Goal: Information Seeking & Learning: Learn about a topic

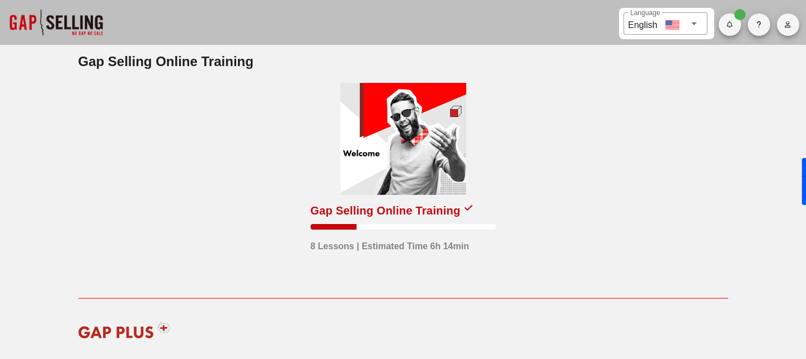
click at [420, 200] on div "Gap Selling Online Training 8 Lessons | Estimated Time 6h 14min" at bounding box center [403, 185] width 185 height 204
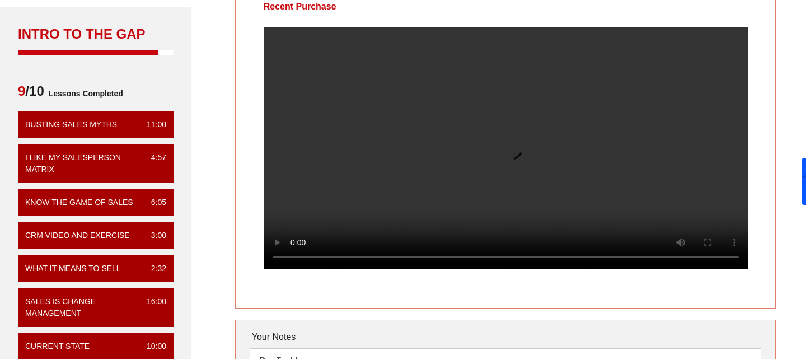
scroll to position [41, 0]
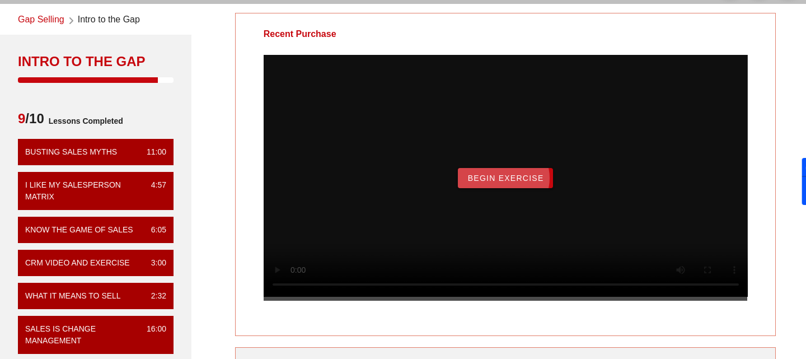
click at [513, 188] on button "Begin Exercise" at bounding box center [505, 178] width 95 height 20
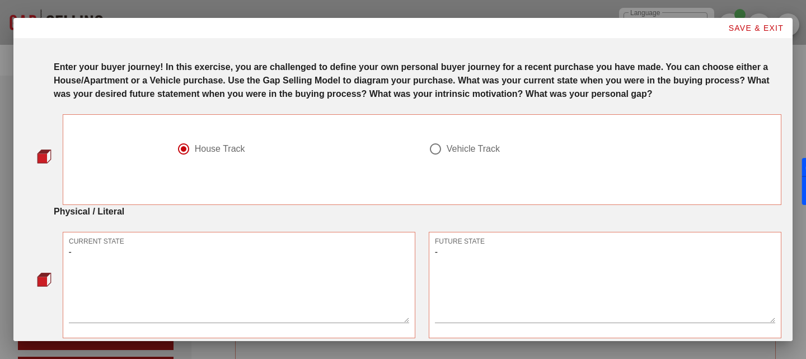
scroll to position [733, 0]
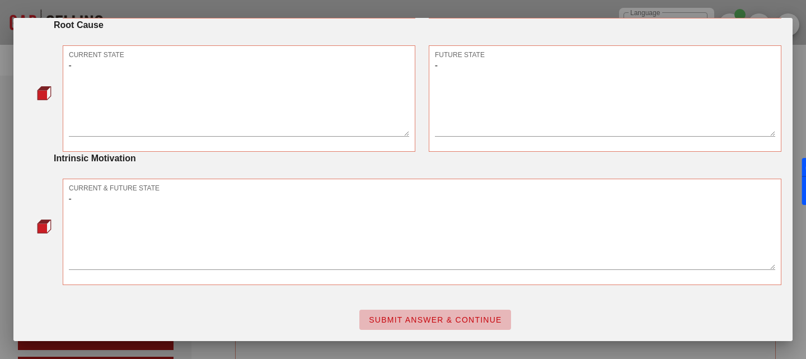
click at [468, 320] on span "SUBMIT ANSWER & CONTINUE" at bounding box center [435, 319] width 134 height 9
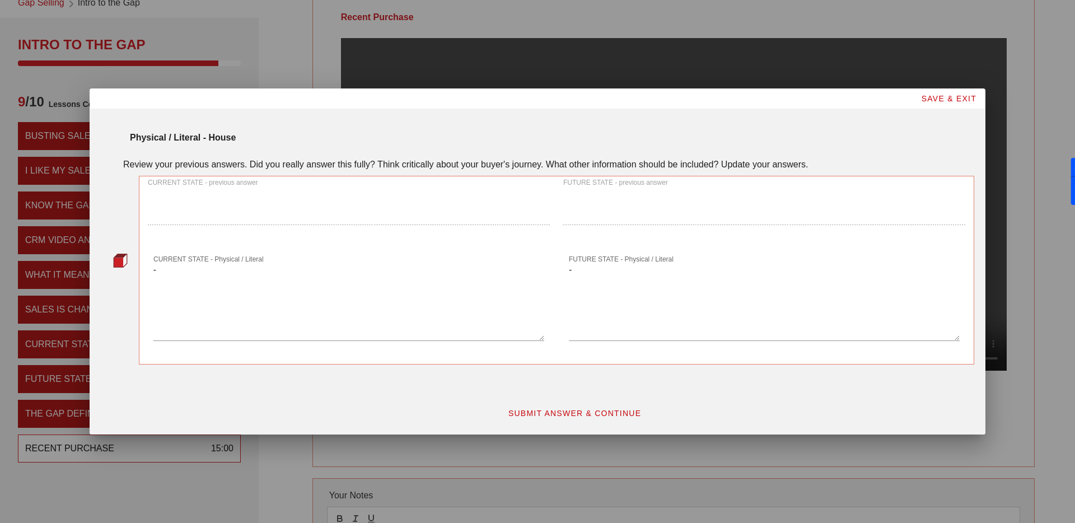
scroll to position [0, 0]
click at [598, 358] on span "SUBMIT ANSWER & CONTINUE" at bounding box center [575, 413] width 134 height 9
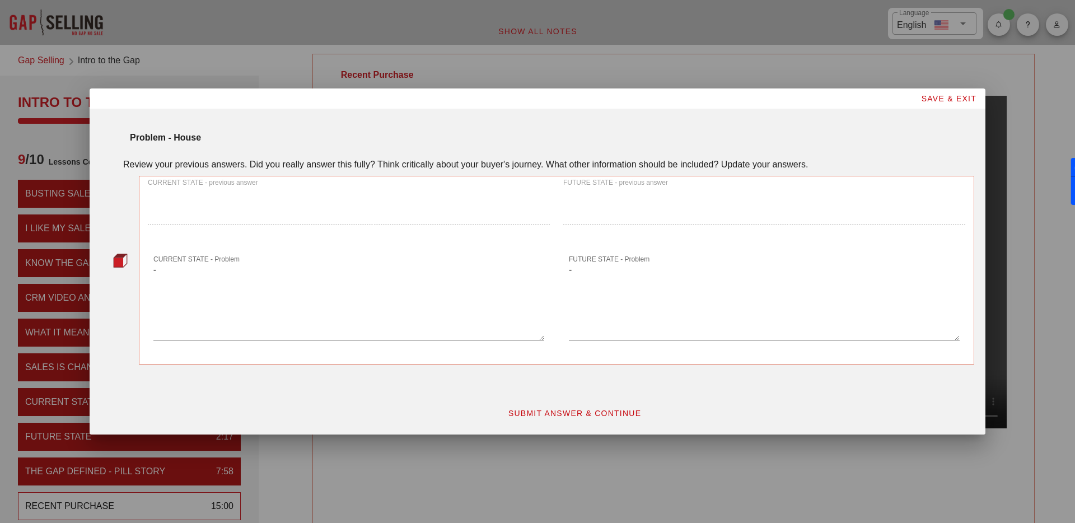
click at [554, 358] on span "SUBMIT ANSWER & CONTINUE" at bounding box center [575, 413] width 134 height 9
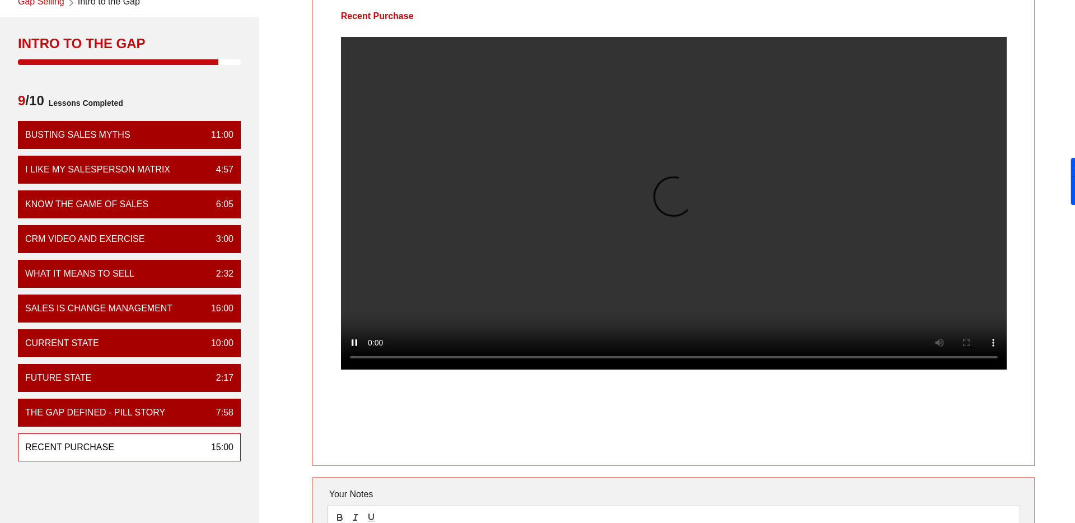
scroll to position [15, 0]
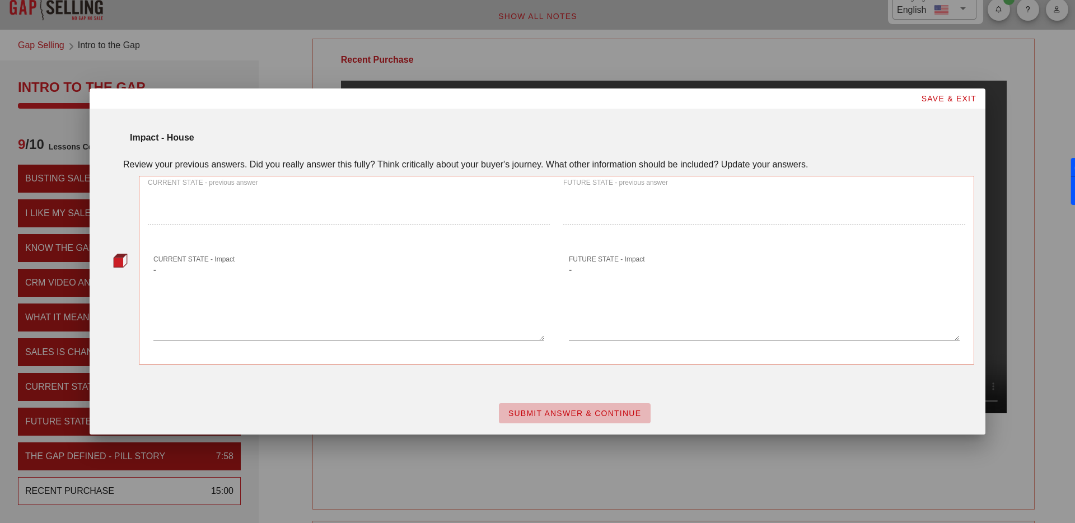
click at [639, 358] on button "SUBMIT ANSWER & CONTINUE" at bounding box center [575, 413] width 152 height 20
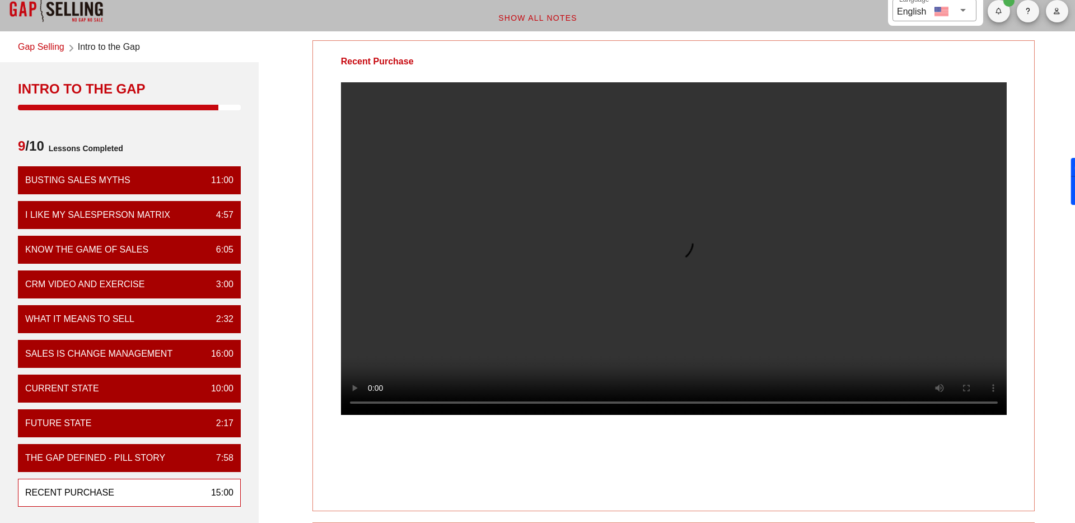
scroll to position [10, 0]
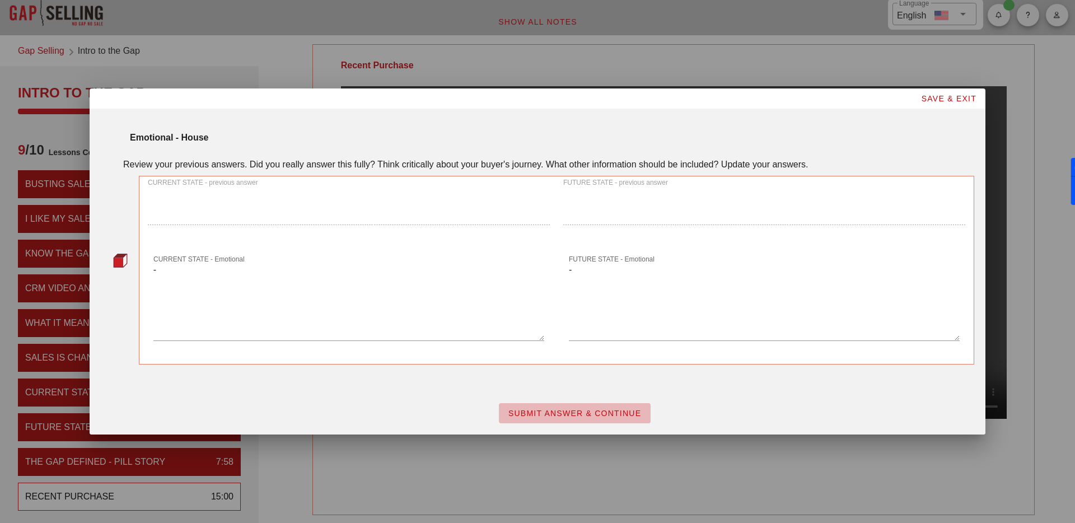
click at [593, 358] on span "SUBMIT ANSWER & CONTINUE" at bounding box center [575, 413] width 134 height 9
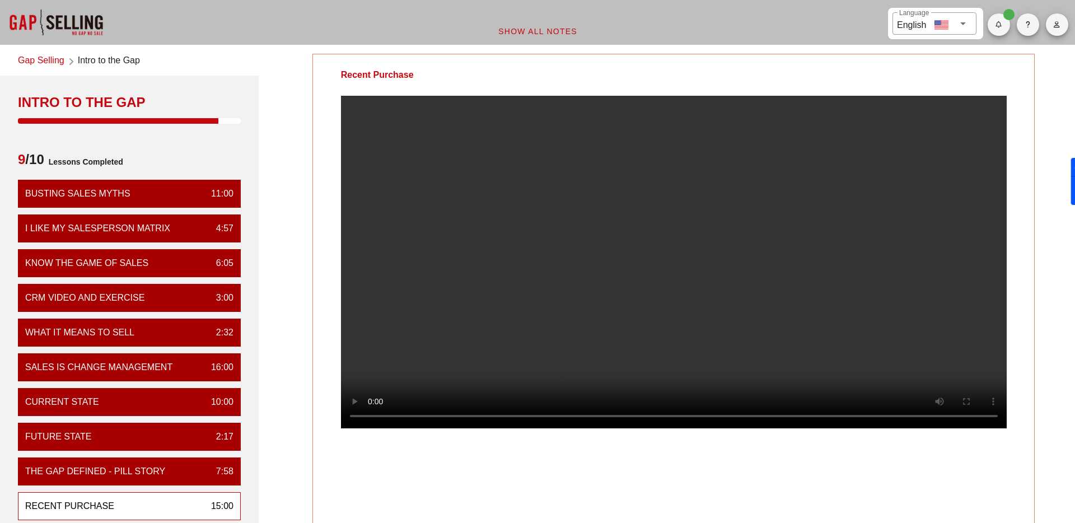
click at [306, 233] on div "Recent Purchase Your Notes Save Note Show All Notes" at bounding box center [673, 371] width 816 height 649
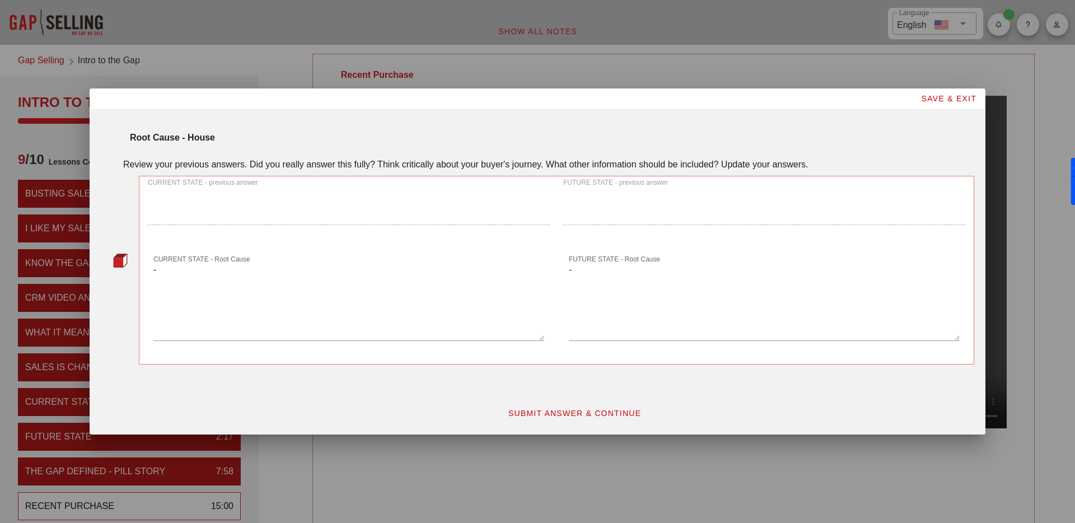
click at [610, 358] on span "SUBMIT ANSWER & CONTINUE" at bounding box center [575, 413] width 134 height 9
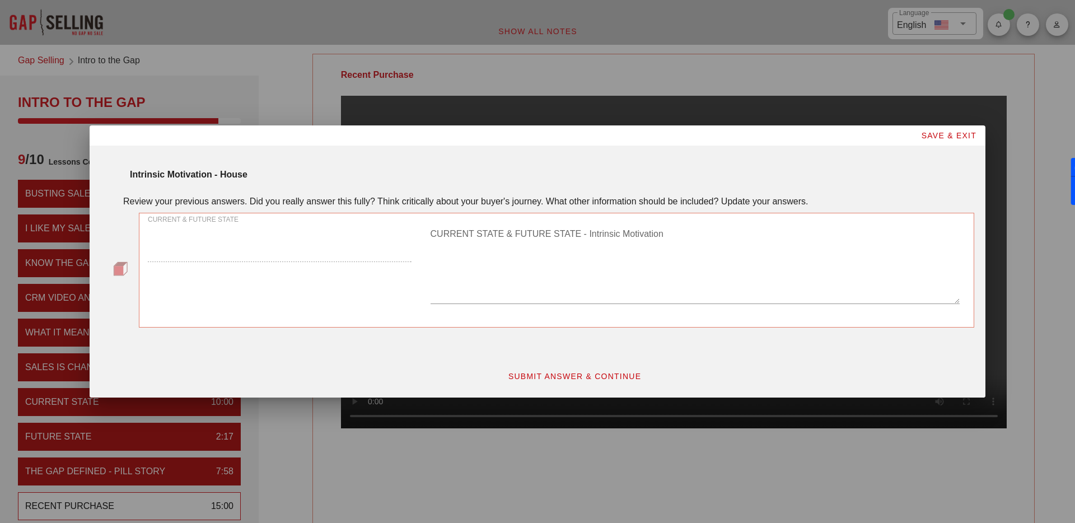
click at [552, 281] on textarea "CURRENT STATE & FUTURE STATE - Intrinsic Motivation" at bounding box center [694, 264] width 529 height 78
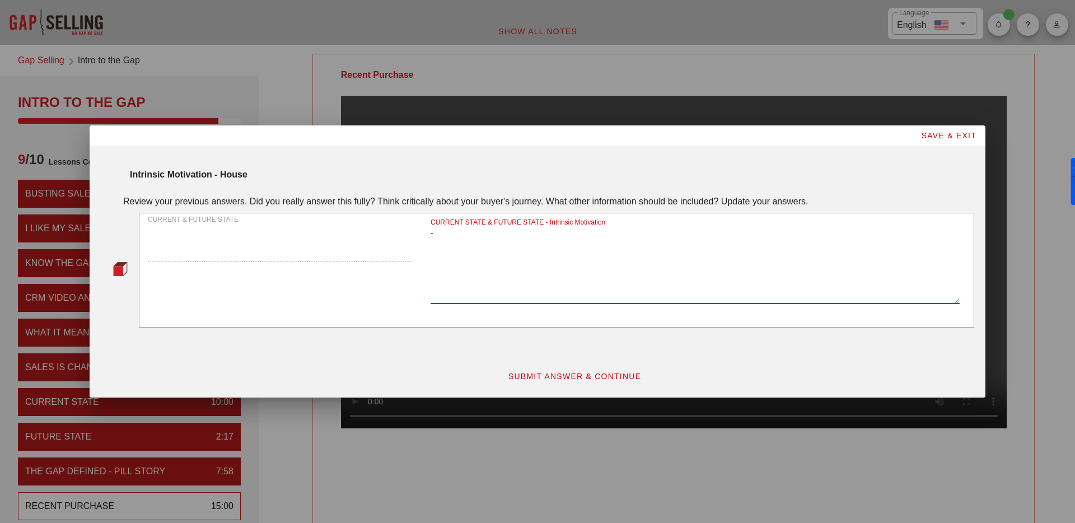
type textarea "-"
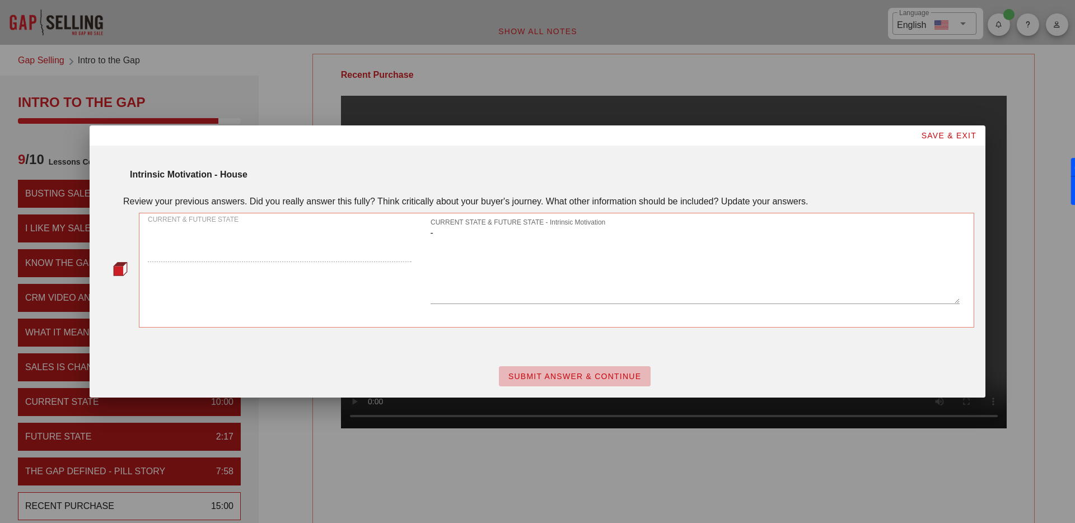
click at [541, 358] on span "SUBMIT ANSWER & CONTINUE" at bounding box center [575, 376] width 134 height 9
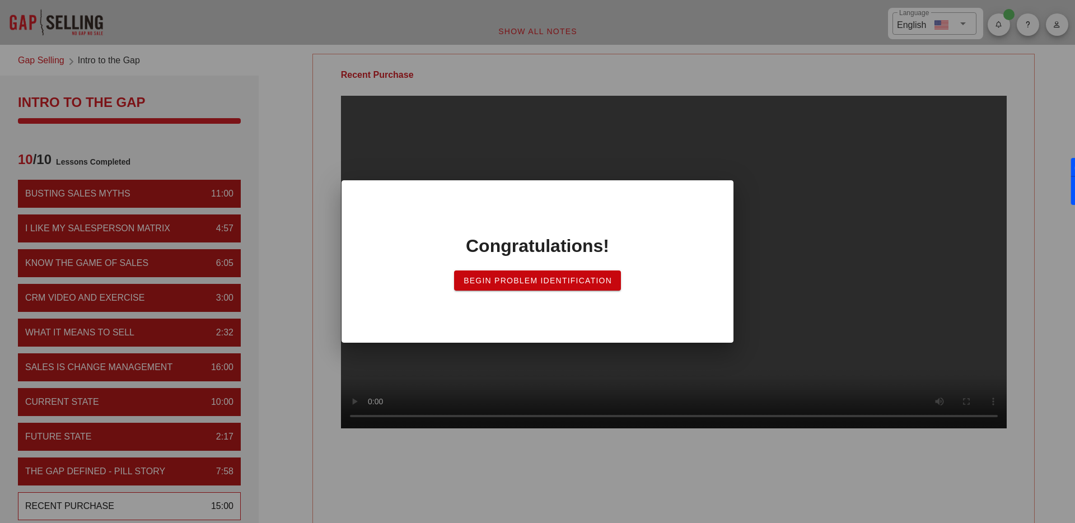
click at [546, 276] on span "Begin Problem Identification" at bounding box center [537, 280] width 149 height 9
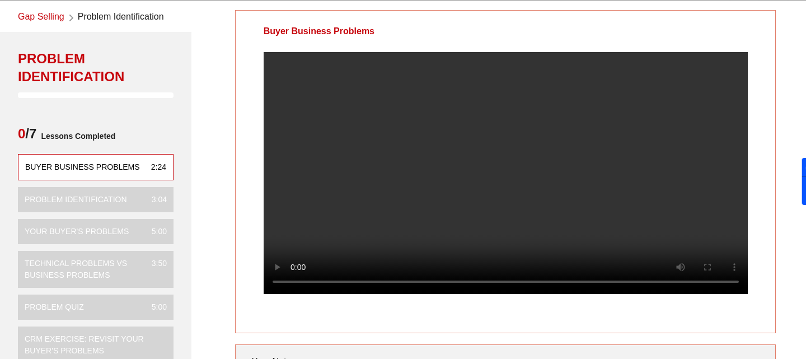
scroll to position [67, 0]
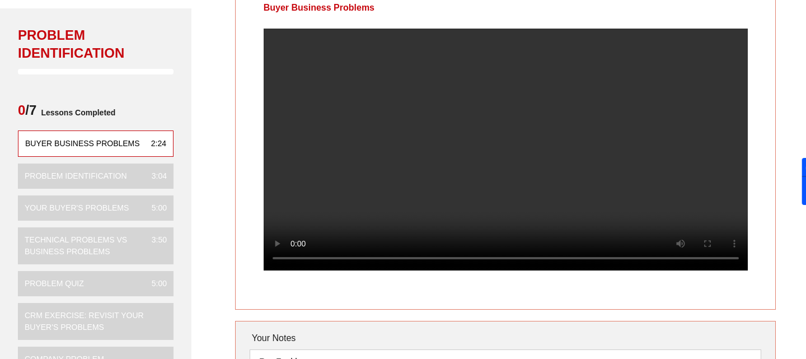
click at [538, 179] on video at bounding box center [506, 150] width 484 height 242
